Goal: Transaction & Acquisition: Purchase product/service

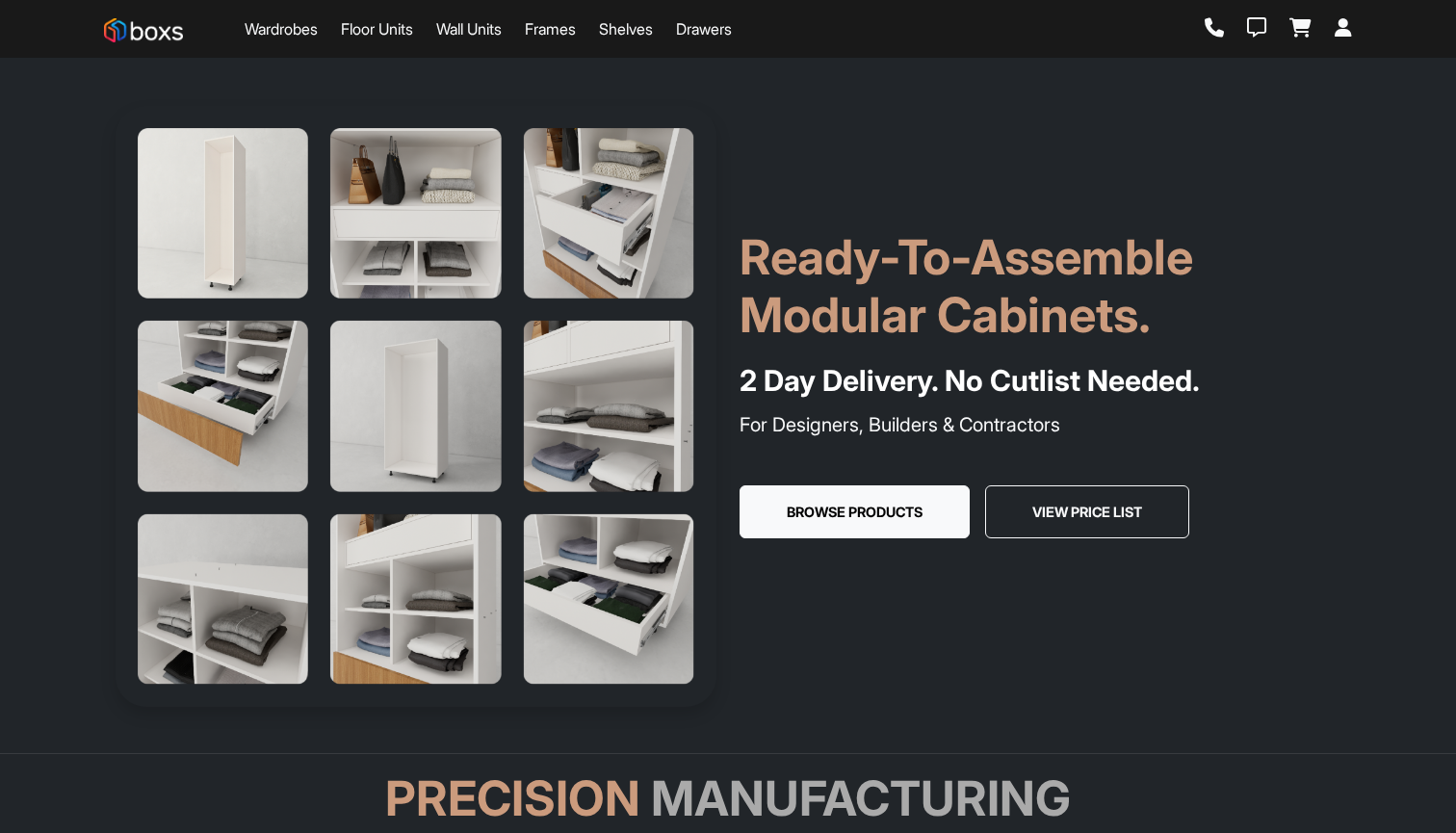
click at [304, 33] on link "Wardrobes" at bounding box center [282, 28] width 73 height 23
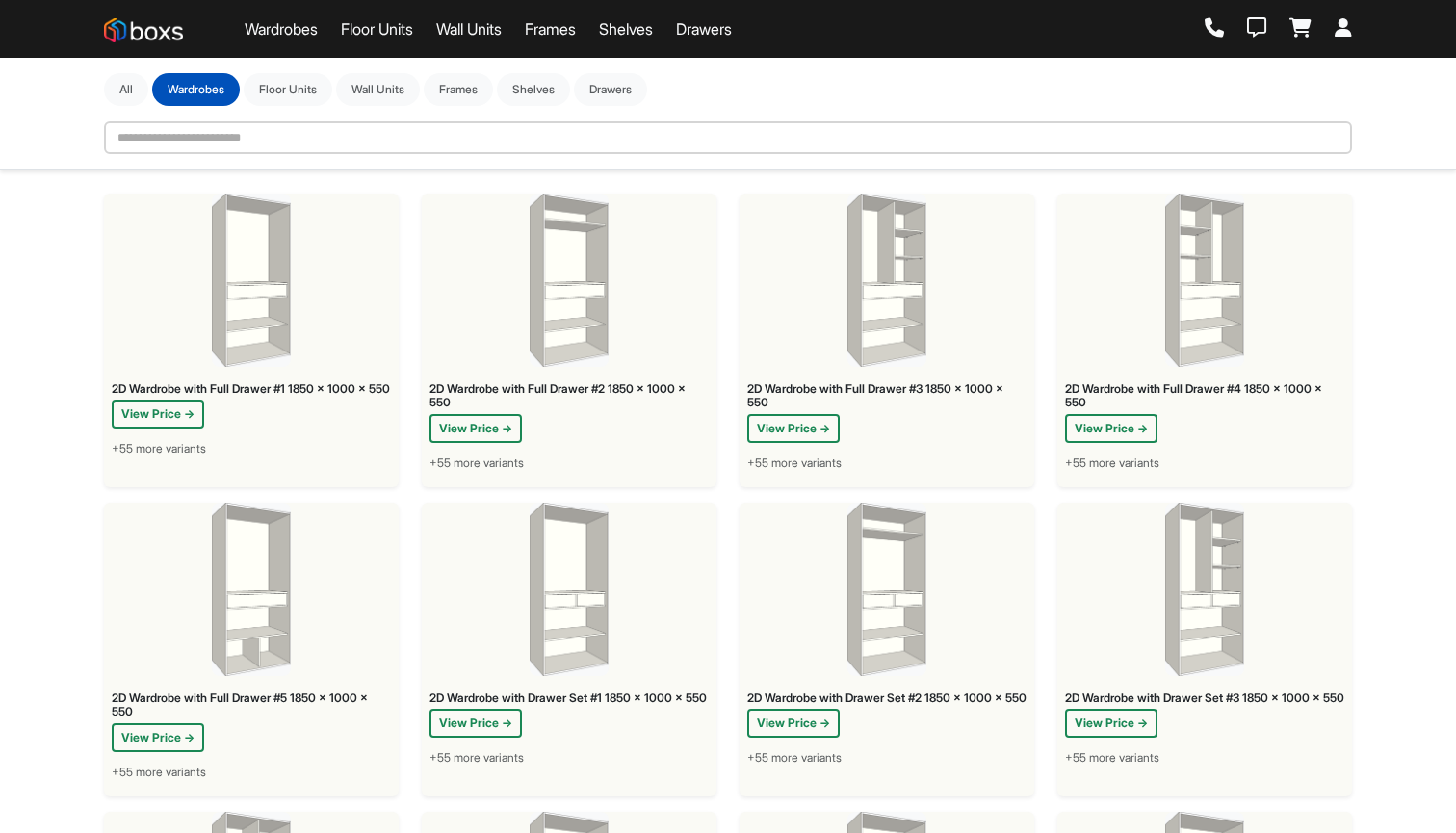
click at [489, 463] on span "+55 more variants" at bounding box center [476, 462] width 94 height 17
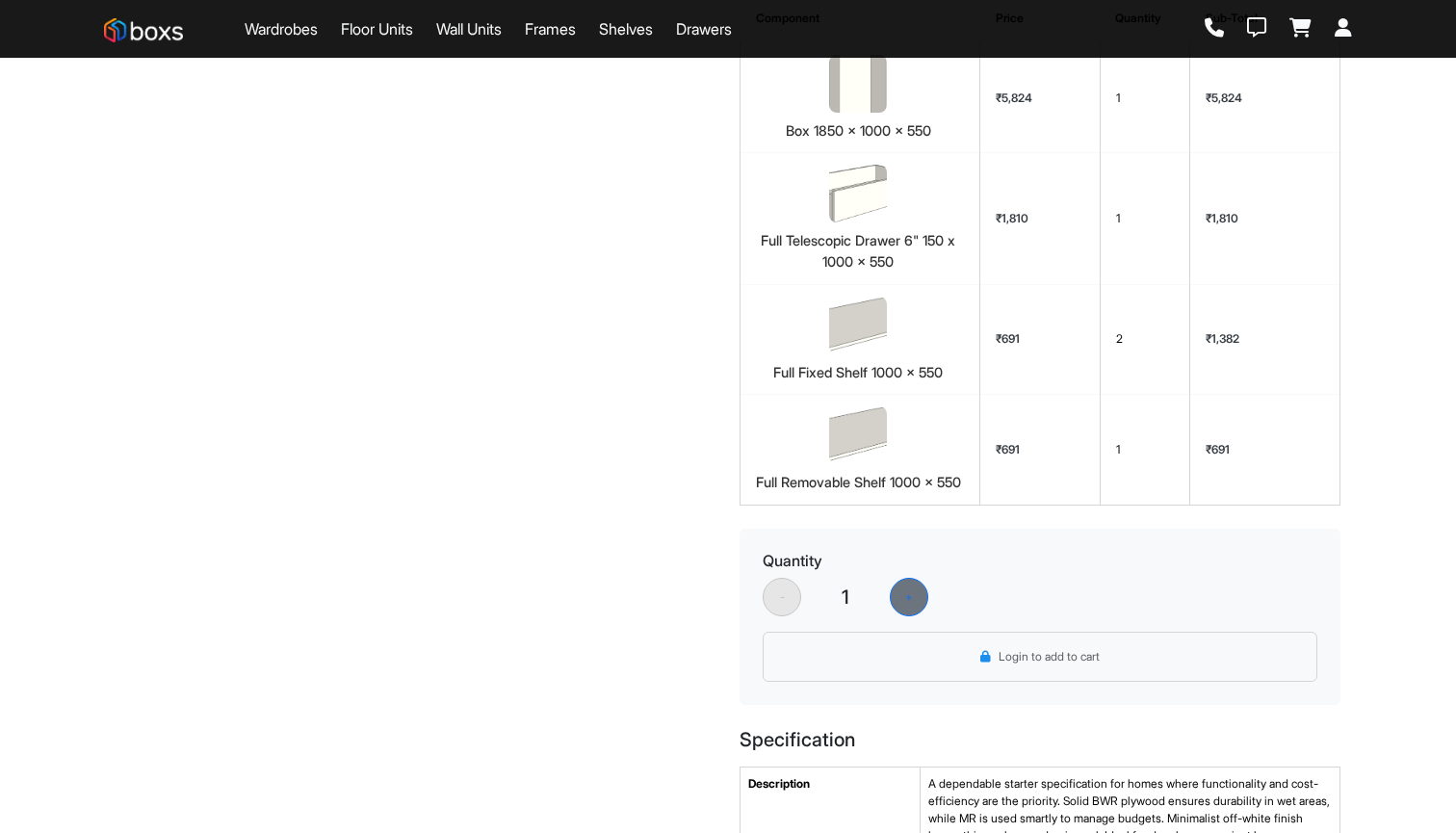
scroll to position [638, 0]
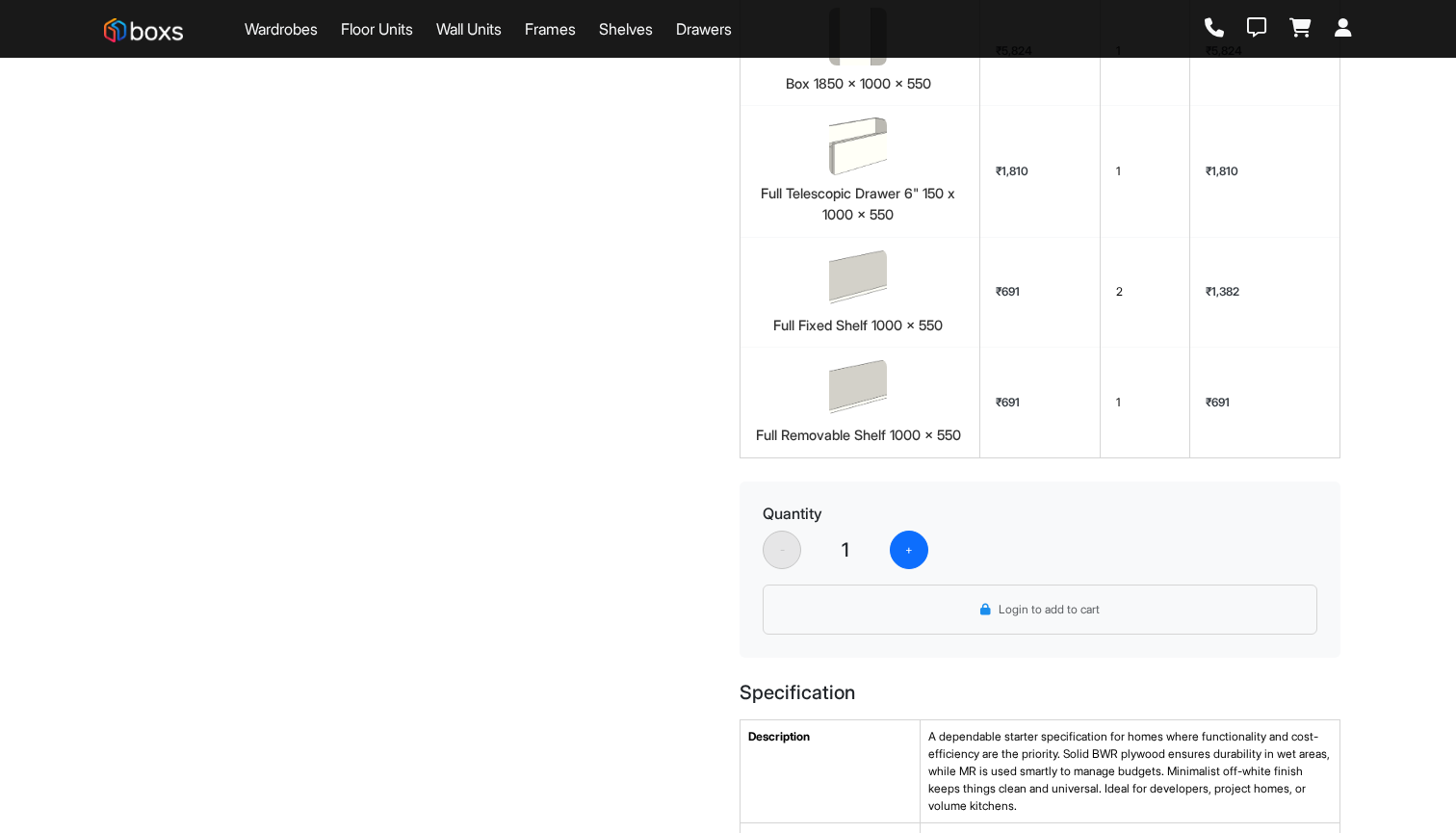
click at [906, 538] on button "+" at bounding box center [909, 549] width 39 height 39
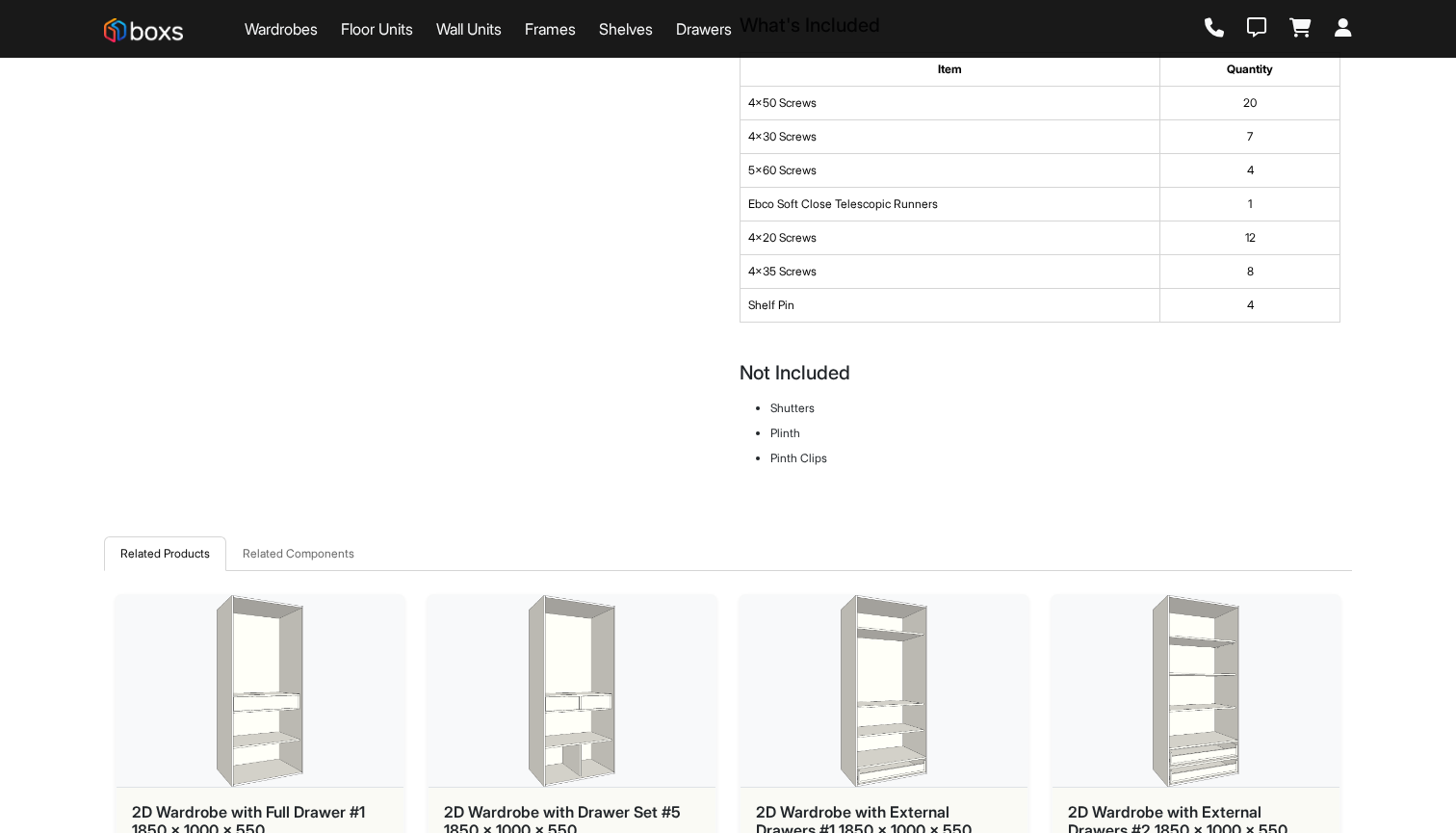
scroll to position [1879, 0]
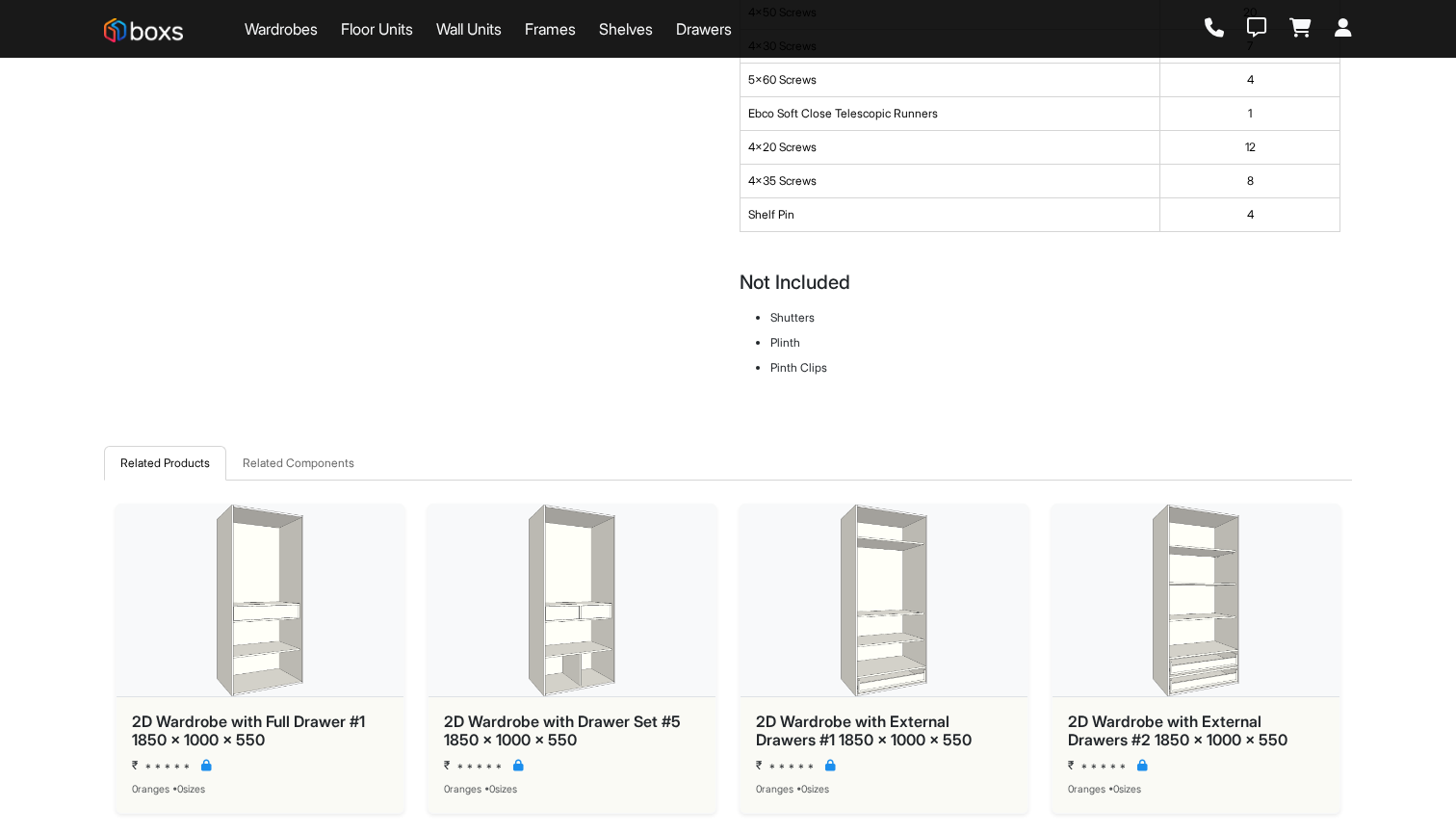
click at [1066, 697] on div "2D Wardrobe with External Drawers #2 1850 x 1000 x 550 ₹ ***** 0 ranges • 0 siz…" at bounding box center [1195, 755] width 287 height 116
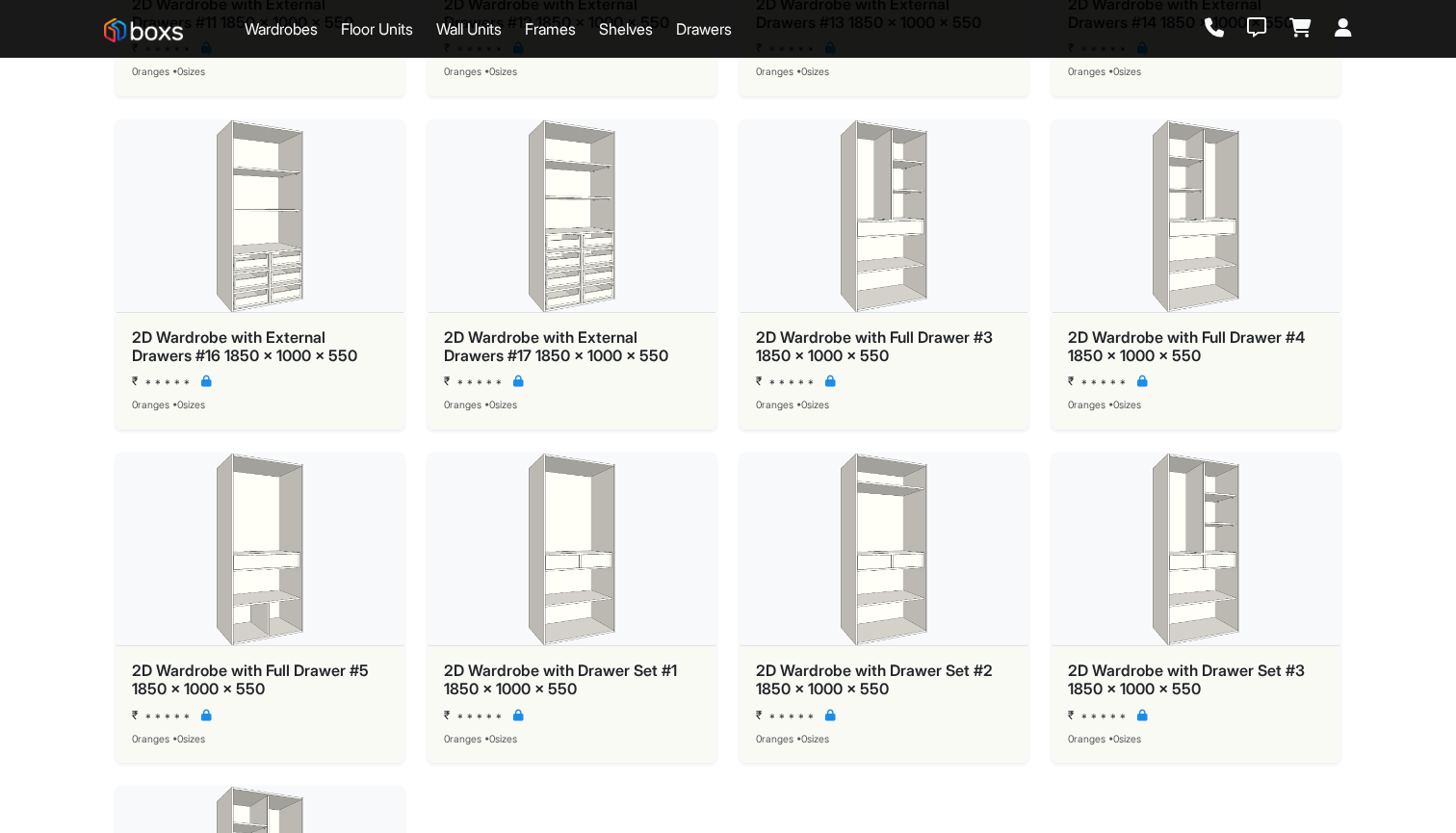
scroll to position [3623, 0]
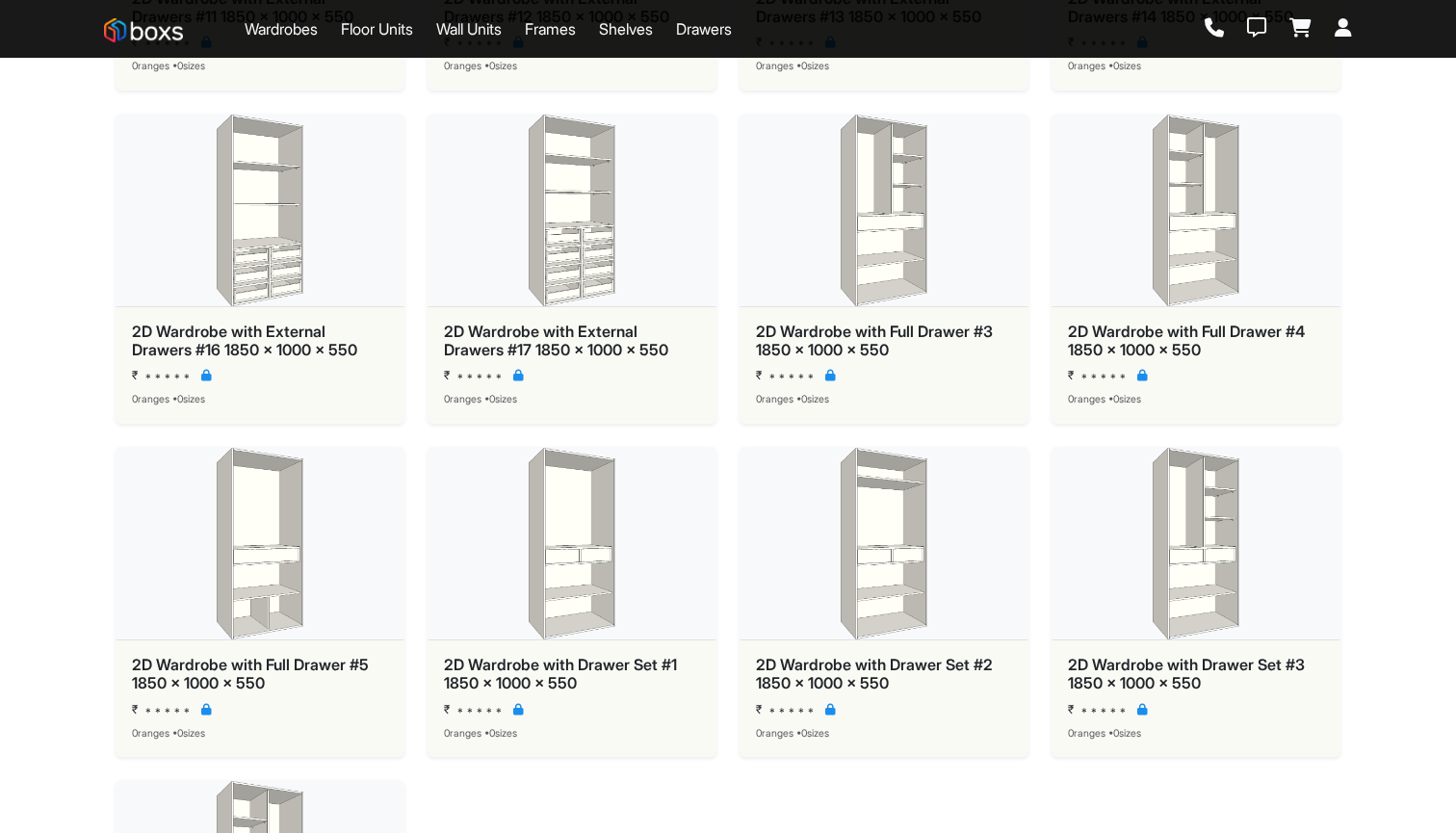
click at [599, 328] on div "2D Wardrobe with External Drawers #17 1850 x 1000 x 550" at bounding box center [572, 340] width 256 height 37
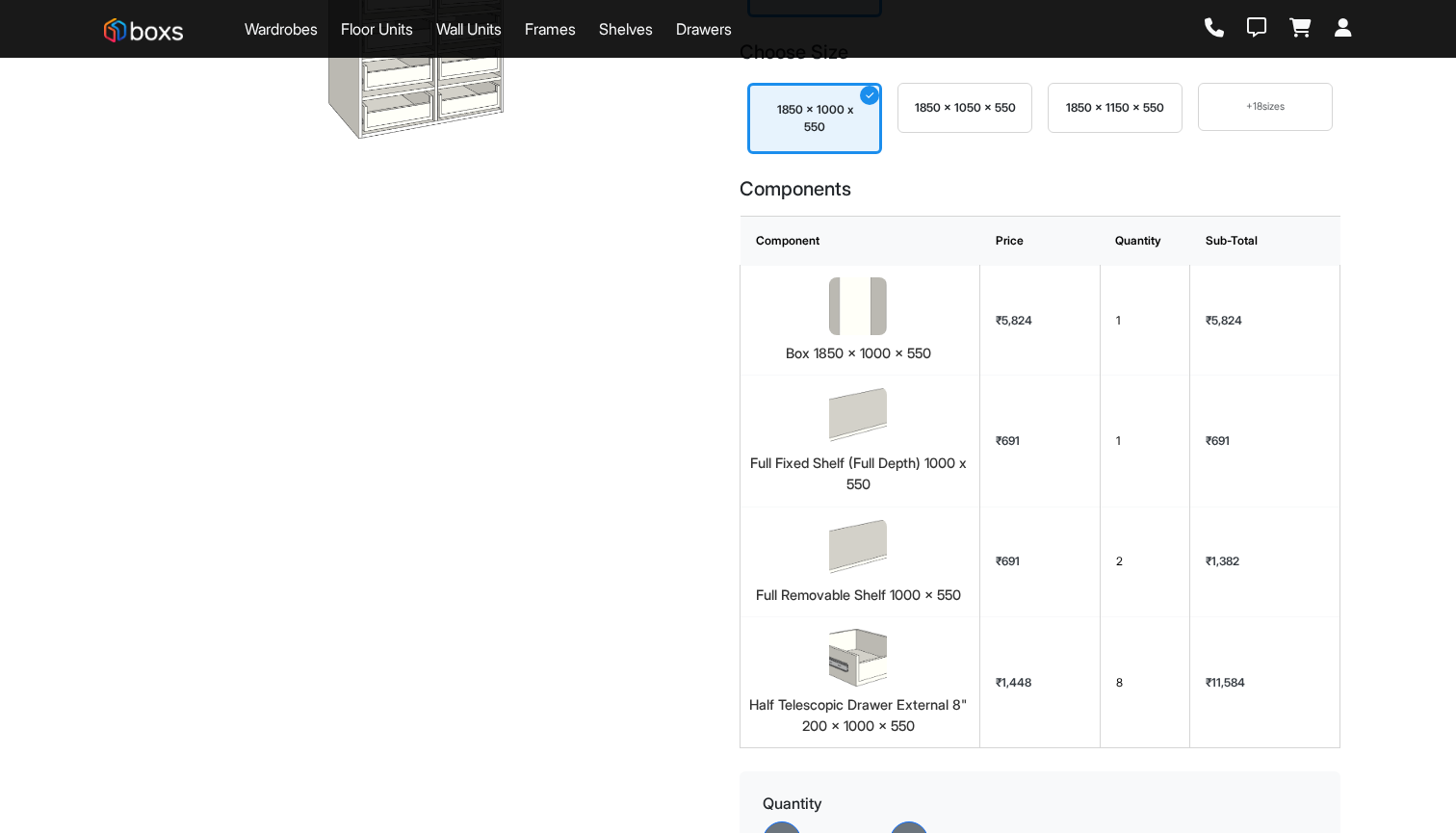
scroll to position [382, 0]
